Goal: Information Seeking & Learning: Learn about a topic

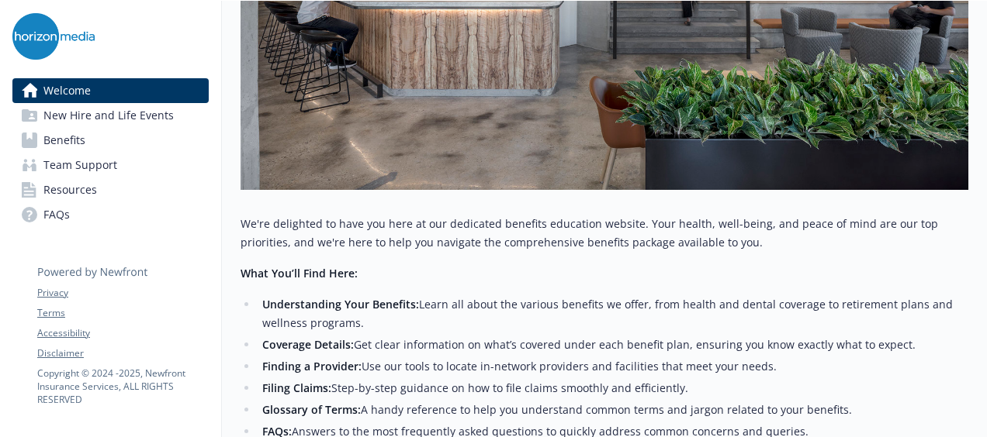
scroll to position [728, 0]
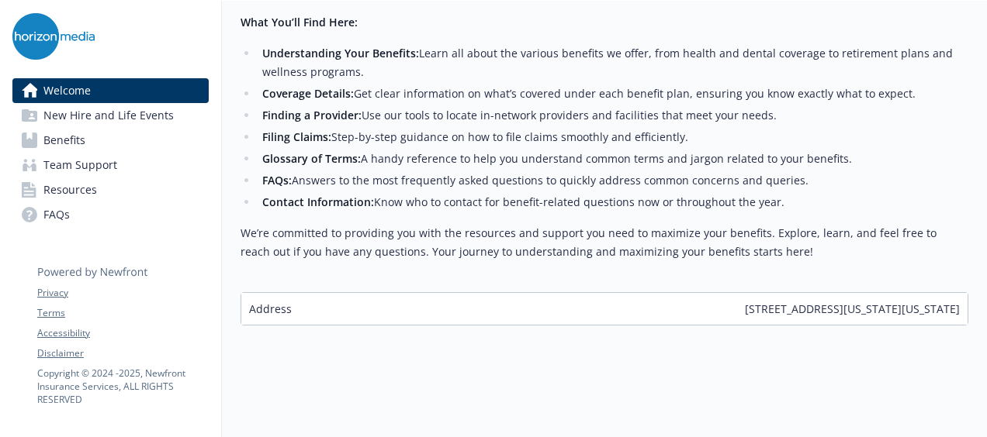
click at [453, 250] on p "We’re committed to providing you with the resources and support you need to max…" at bounding box center [604, 242] width 728 height 37
click at [66, 149] on span "Benefits" at bounding box center [64, 140] width 42 height 25
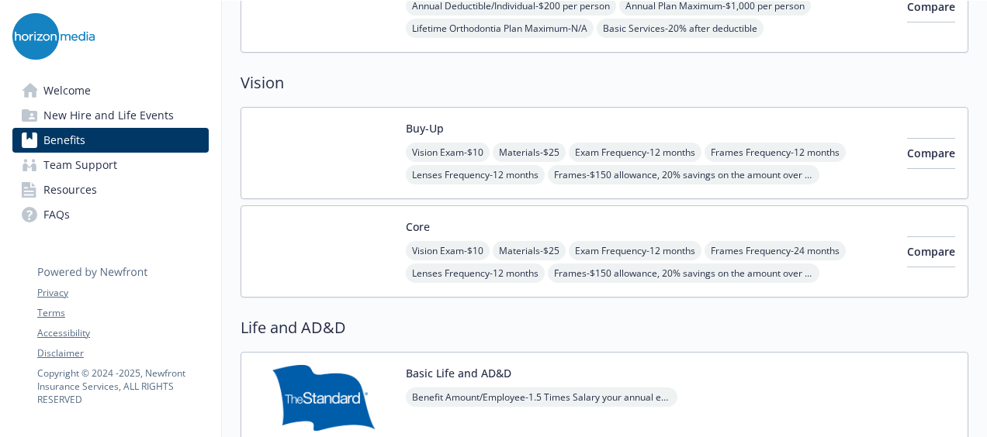
scroll to position [701, 0]
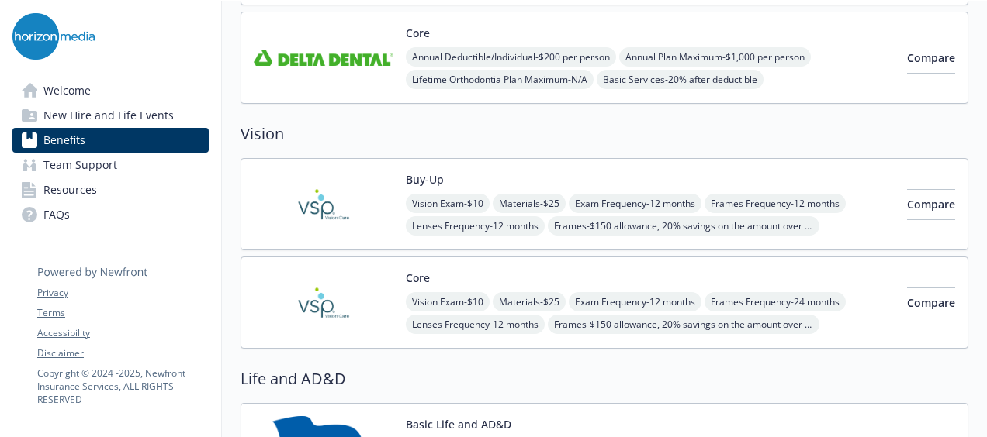
click at [73, 213] on link "FAQs" at bounding box center [110, 214] width 196 height 25
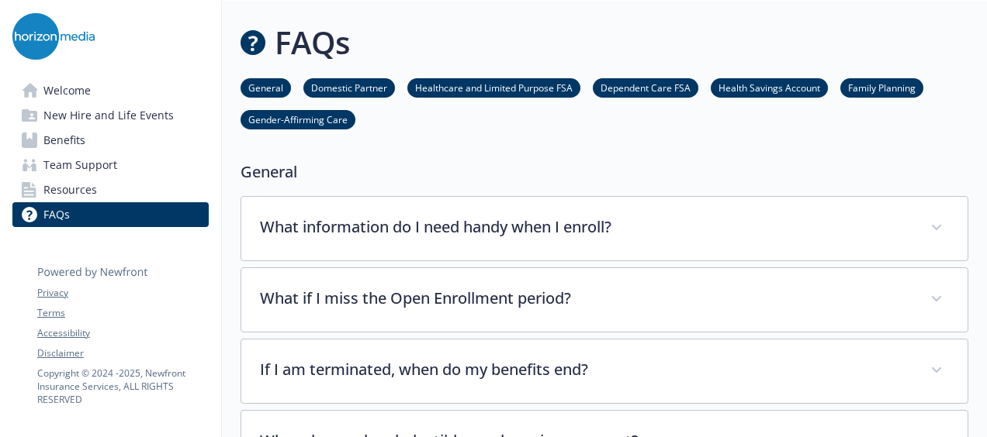
scroll to position [12, 0]
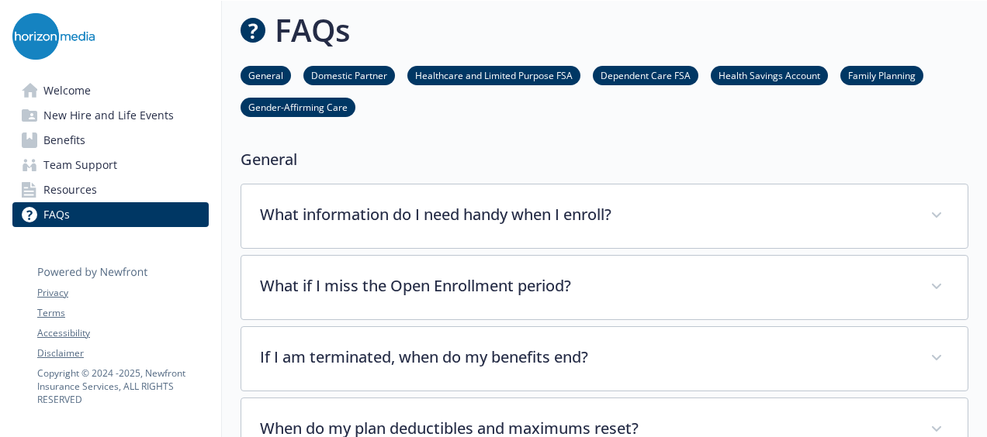
click at [258, 71] on link "General" at bounding box center [265, 74] width 50 height 15
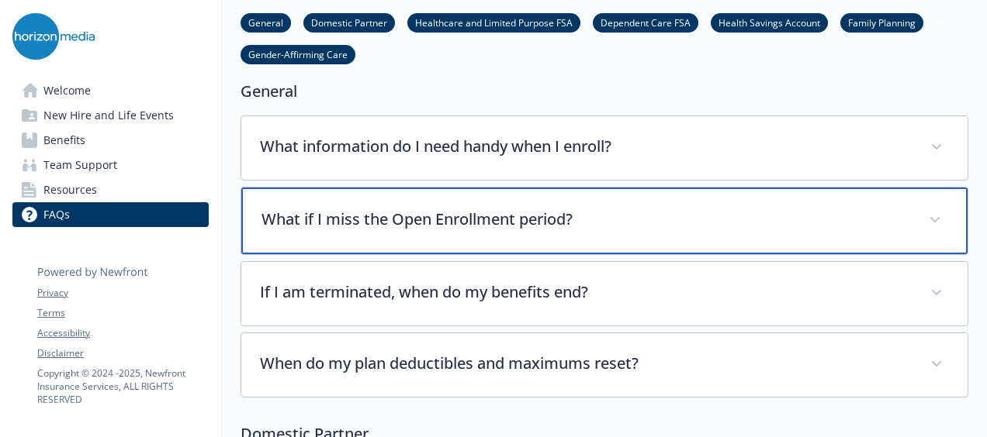
click at [385, 236] on div "What if I miss the Open Enrollment period?" at bounding box center [604, 221] width 726 height 67
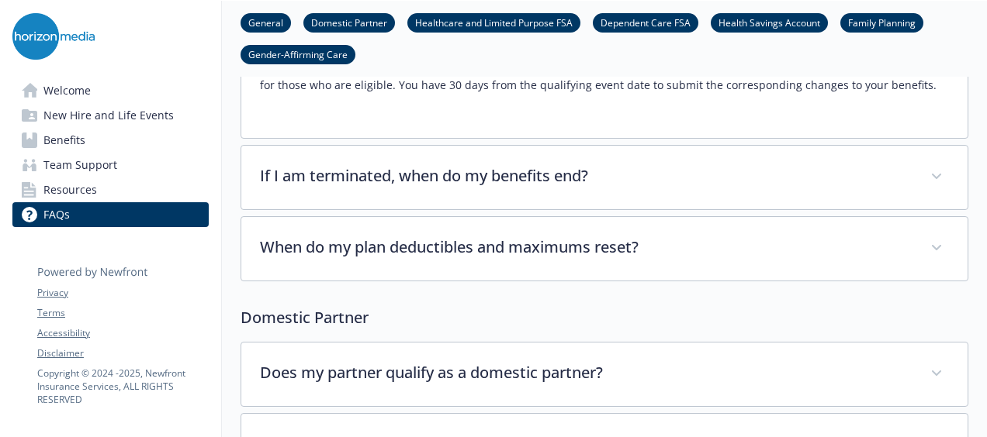
scroll to position [402, 12]
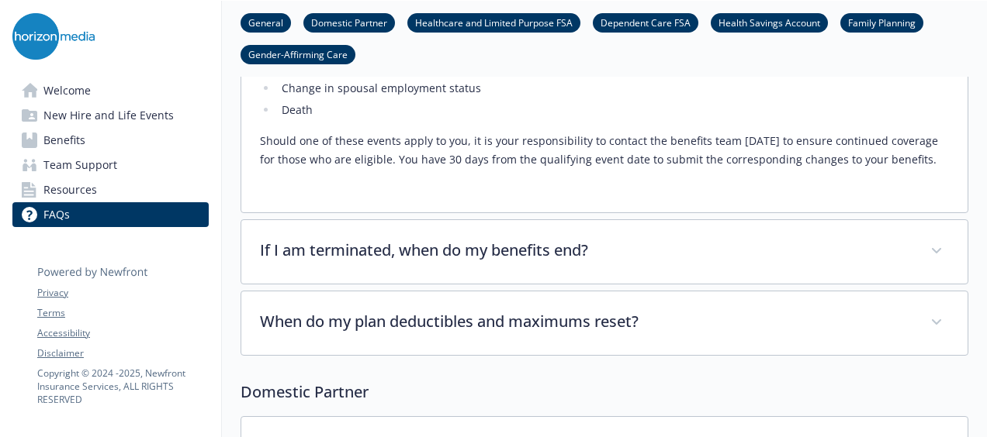
click at [524, 138] on p "Should one of these events apply to you, it is your responsibility to contact t…" at bounding box center [604, 150] width 689 height 37
click at [81, 121] on span "New Hire and Life Events" at bounding box center [108, 115] width 130 height 25
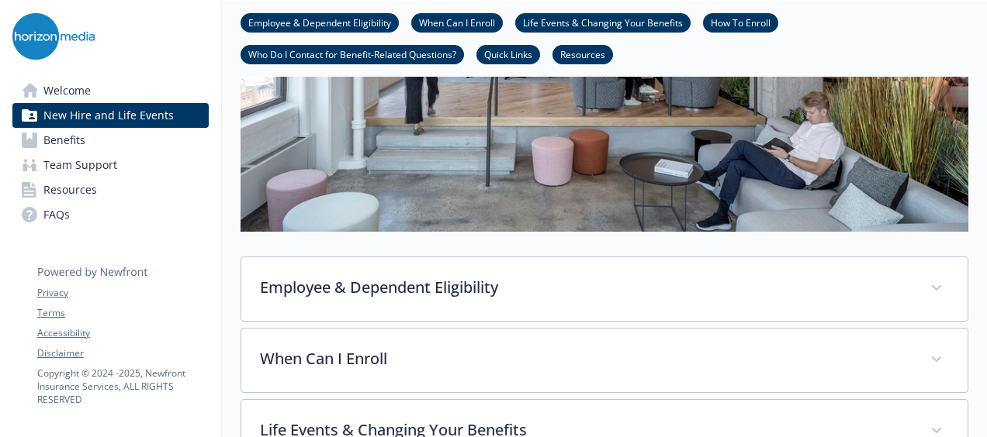
scroll to position [324, 12]
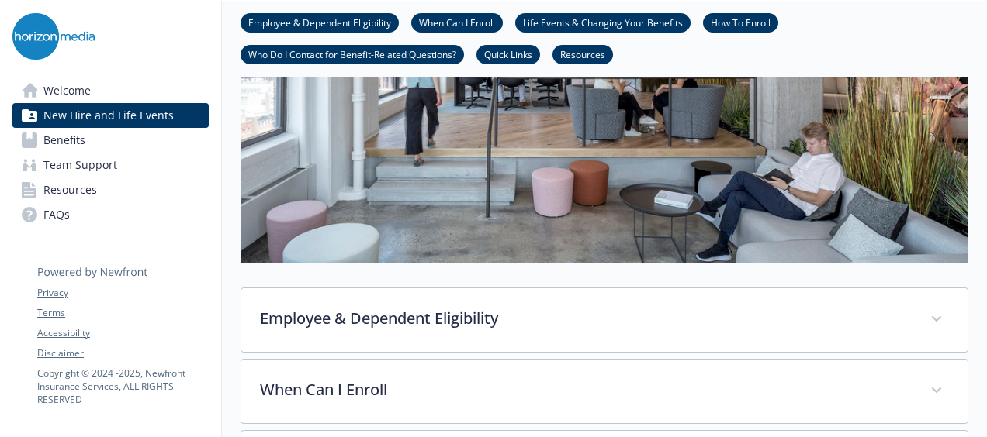
click at [786, 60] on ul "Employee & Dependent Eligibility When Can I Enroll Life Events & Changing Your …" at bounding box center [604, 38] width 728 height 51
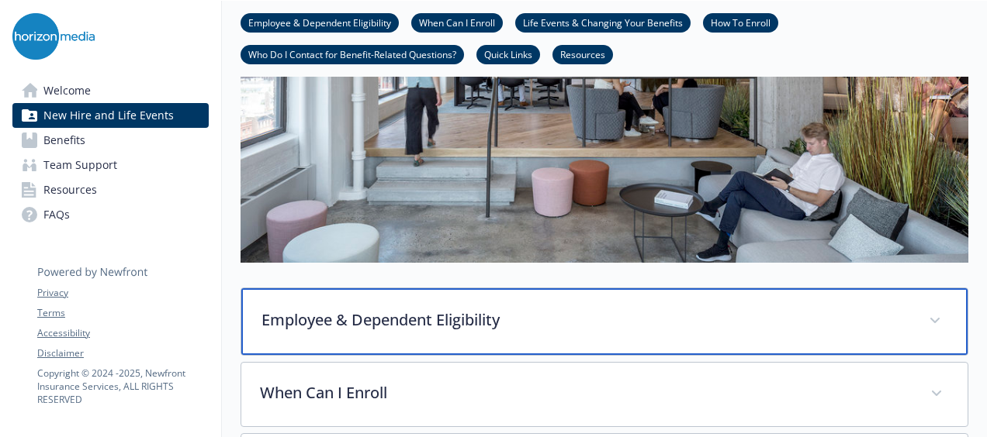
click at [361, 320] on p "Employee & Dependent Eligibility" at bounding box center [585, 320] width 648 height 23
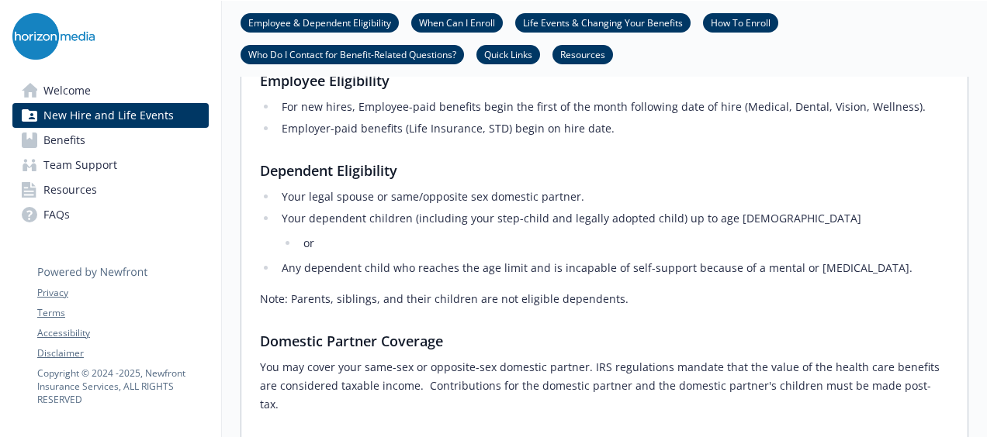
scroll to position [790, 12]
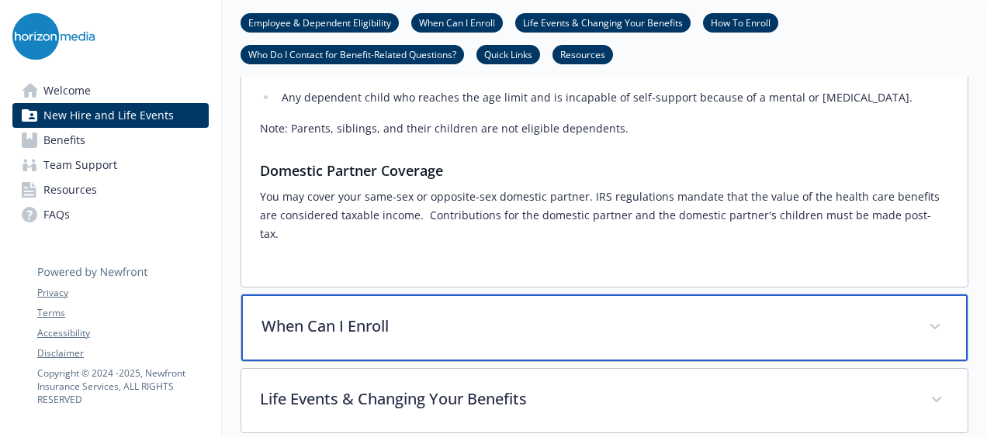
click at [285, 315] on p "When Can I Enroll" at bounding box center [585, 326] width 648 height 23
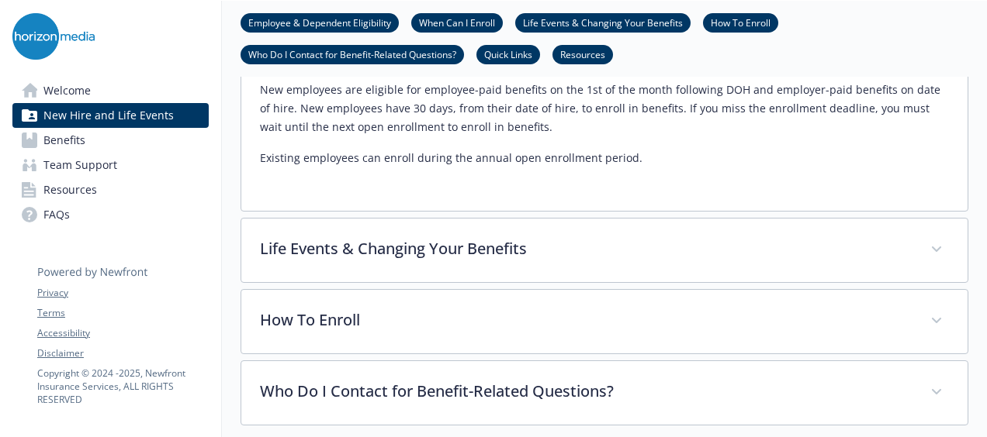
scroll to position [1100, 12]
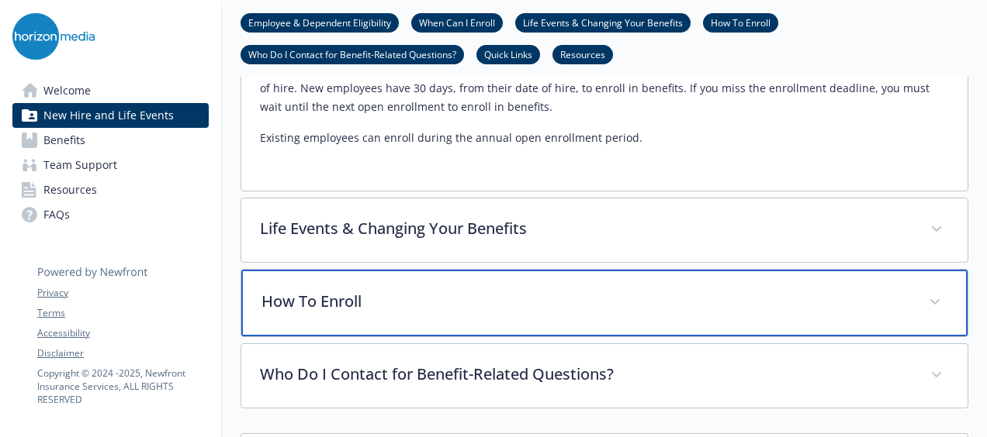
click at [261, 290] on p "How To Enroll" at bounding box center [585, 301] width 648 height 23
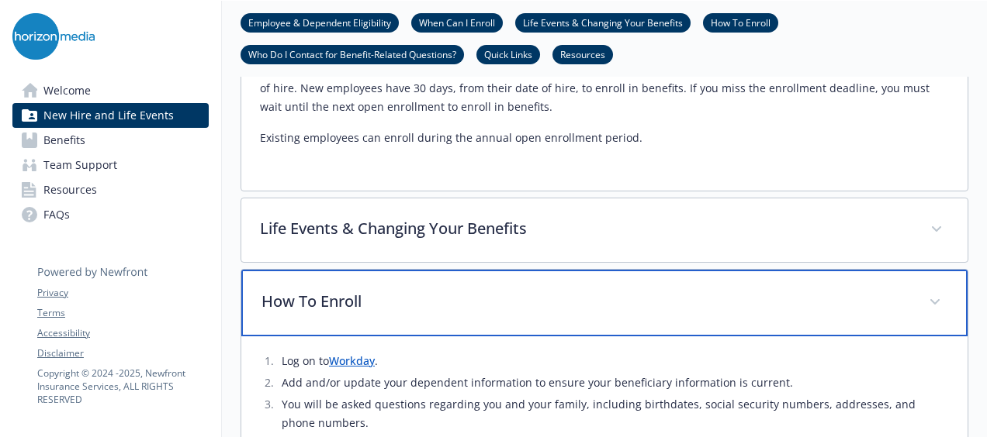
scroll to position [1255, 12]
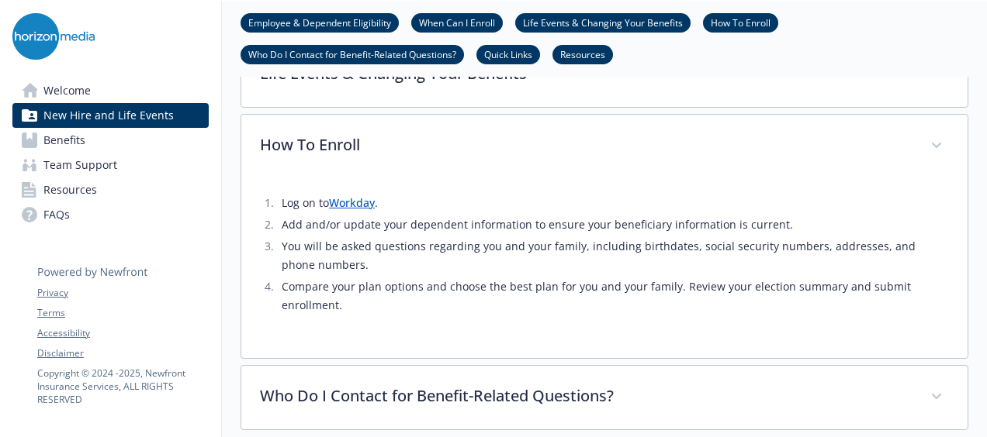
click at [335, 195] on link "Workday" at bounding box center [352, 202] width 46 height 15
click at [53, 138] on span "Benefits" at bounding box center [64, 140] width 42 height 25
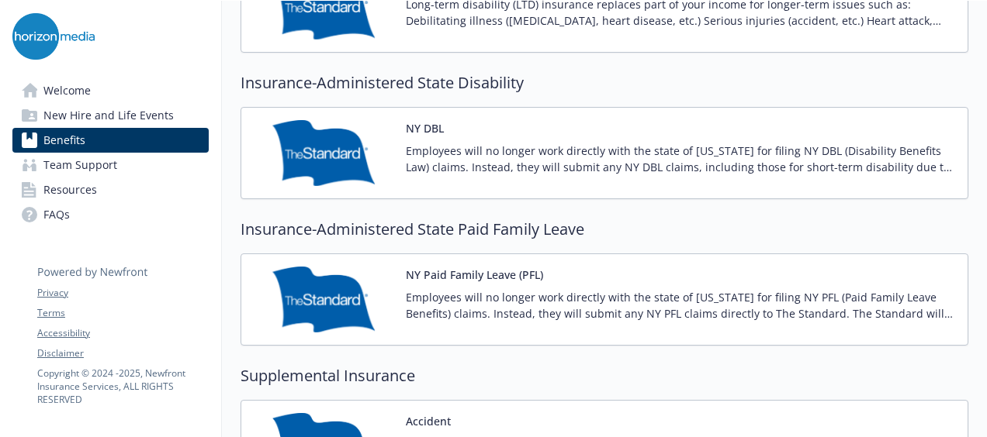
scroll to position [2640, 12]
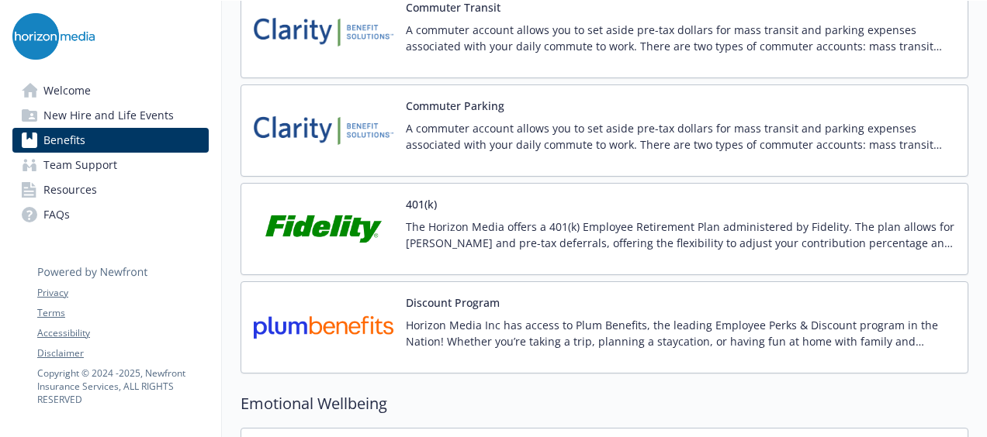
click at [386, 226] on div "401(k) The Horizon Media offers a 401(k) Employee Retirement Plan administered …" at bounding box center [604, 229] width 701 height 66
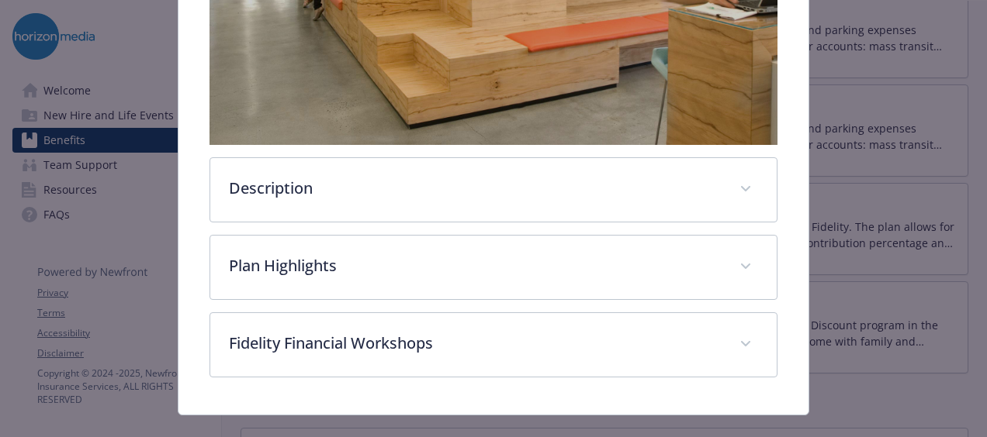
scroll to position [492, 0]
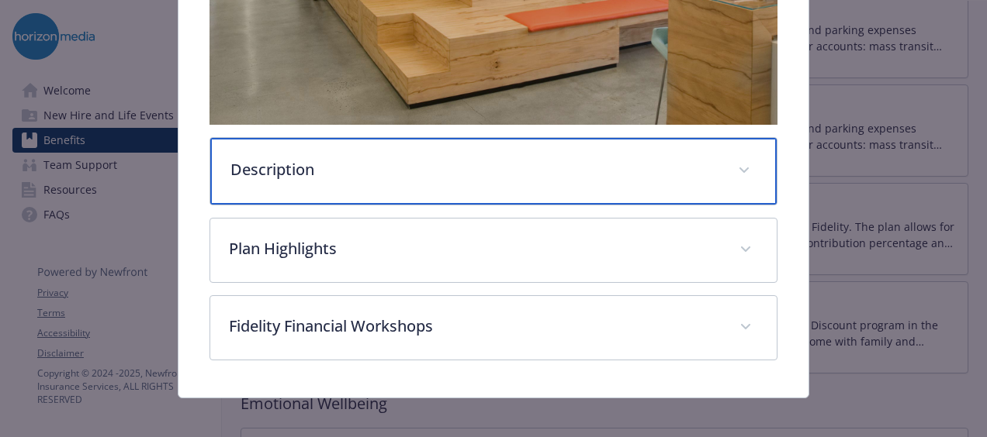
click at [420, 182] on div "Description" at bounding box center [493, 171] width 566 height 67
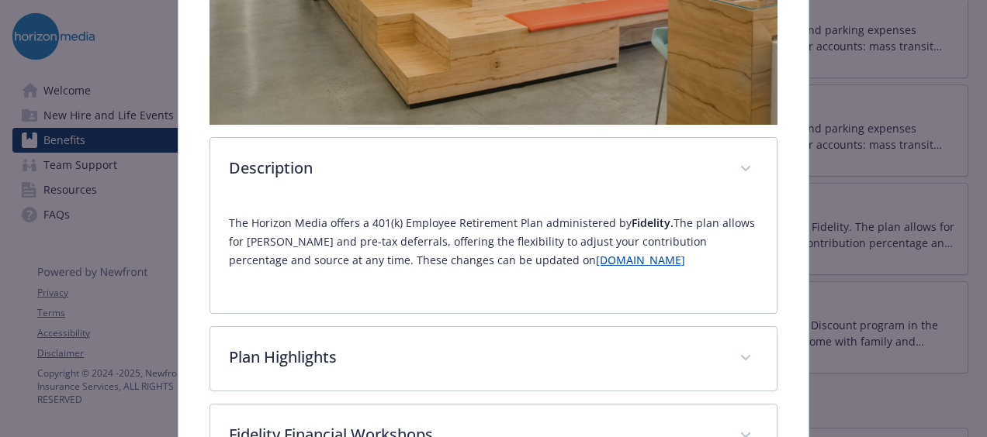
click at [596, 258] on link "[DOMAIN_NAME]" at bounding box center [640, 260] width 89 height 15
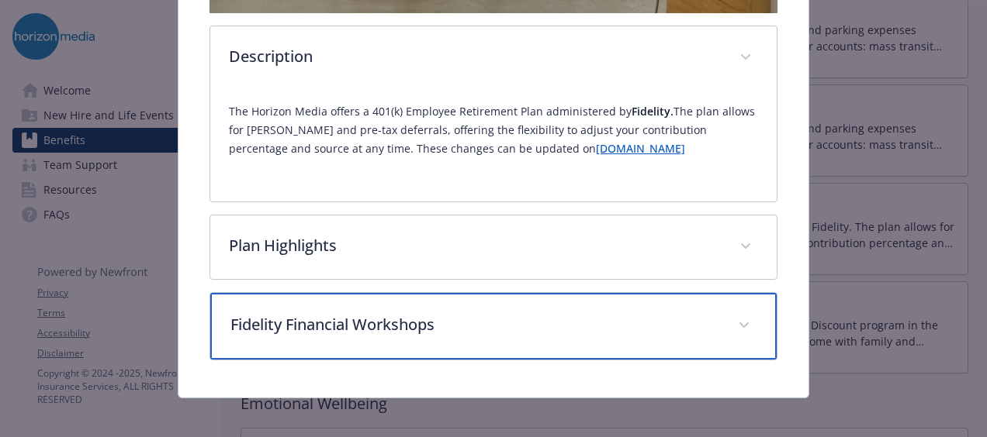
click at [430, 343] on div "Fidelity Financial Workshops" at bounding box center [493, 326] width 566 height 67
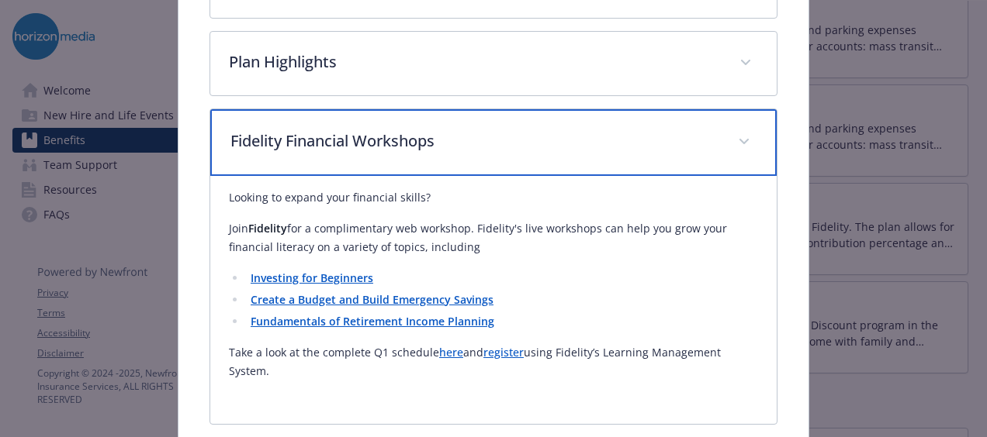
scroll to position [836, 0]
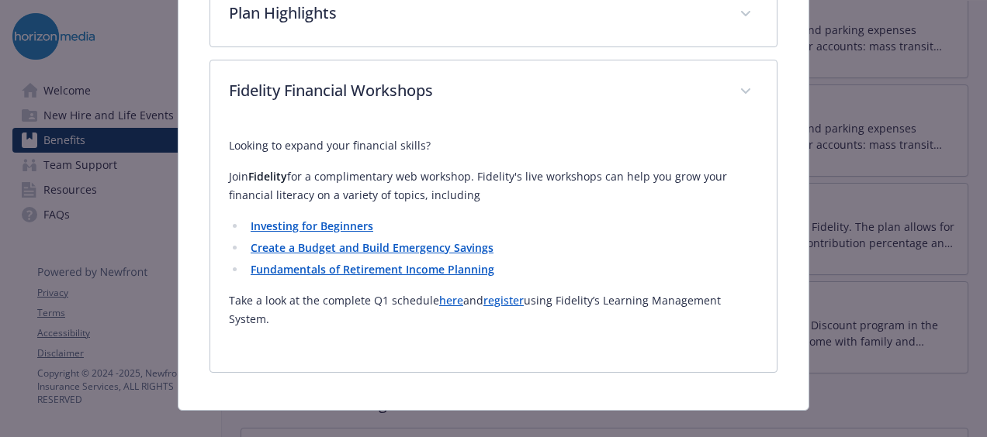
click at [439, 298] on link "here" at bounding box center [451, 300] width 24 height 15
click at [513, 297] on link "register" at bounding box center [503, 300] width 40 height 15
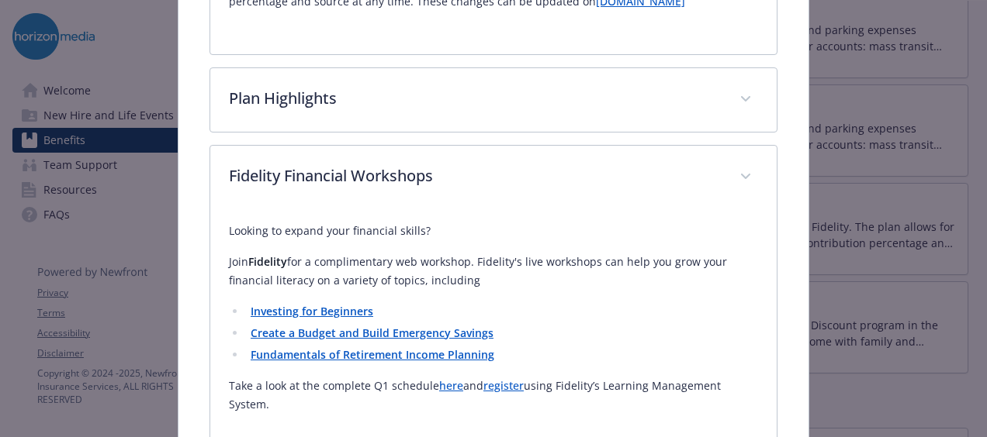
scroll to position [759, 0]
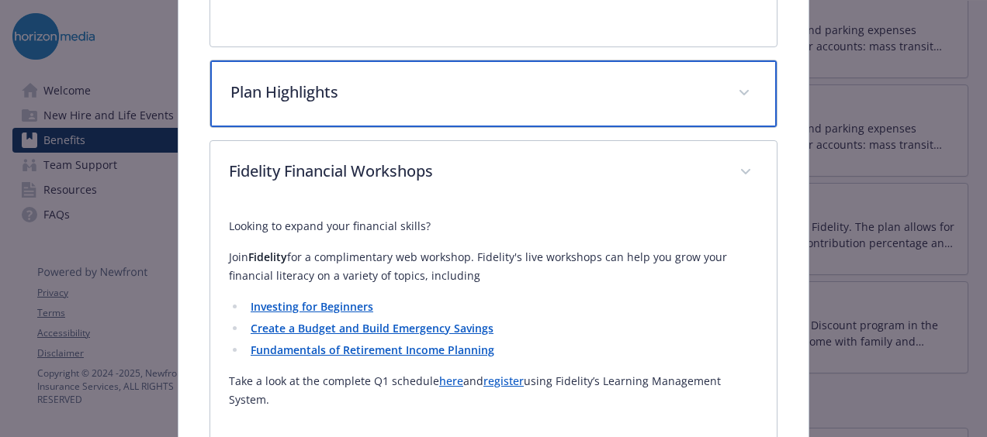
click at [392, 99] on div "Plan Highlights" at bounding box center [493, 94] width 566 height 67
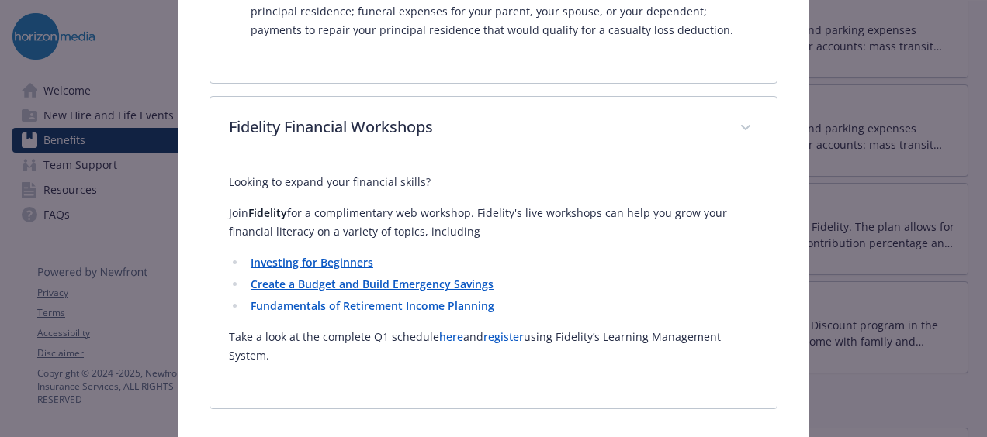
scroll to position [1553, 0]
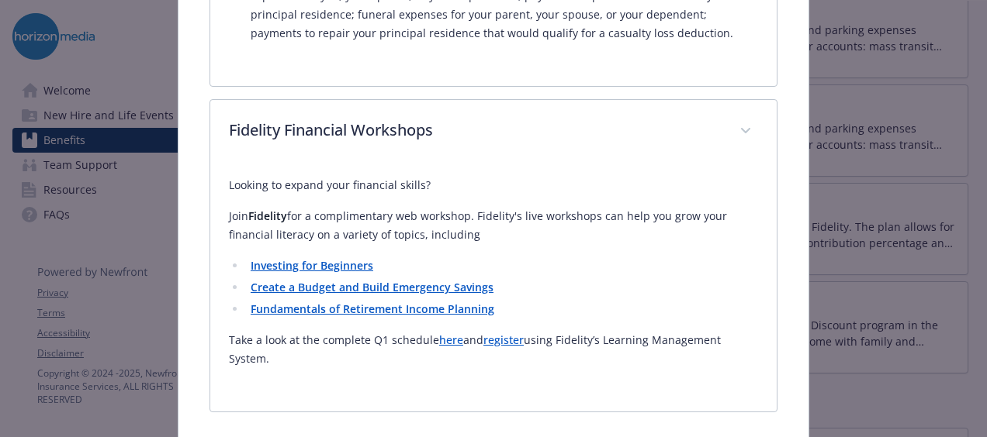
click at [452, 333] on link "here" at bounding box center [451, 340] width 24 height 15
click at [507, 333] on link "register" at bounding box center [503, 340] width 40 height 15
